Goal: Information Seeking & Learning: Learn about a topic

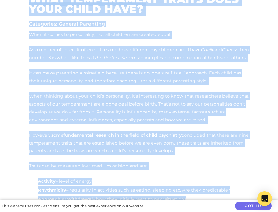
scroll to position [218, 0]
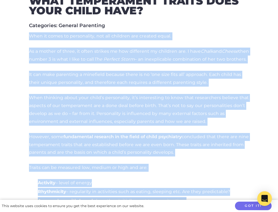
drag, startPoint x: 88, startPoint y: 164, endPoint x: 34, endPoint y: 44, distance: 132.0
copy div "Lore ip dolor si ametconsect, adi eli seddoeiu tem incidid utlab. Et d magnaa e…"
